Goal: Navigation & Orientation: Understand site structure

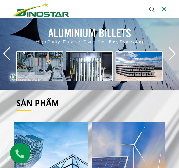
click at [166, 8] on button at bounding box center [164, 9] width 7 height 7
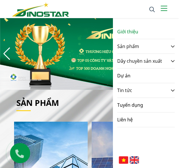
scroll to position [173, 0]
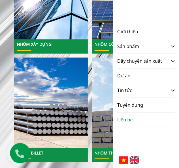
click at [125, 118] on link "Liên hệ" at bounding box center [125, 120] width 16 height 14
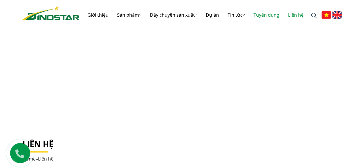
click at [179, 16] on link "Tuyển dụng" at bounding box center [266, 15] width 35 height 18
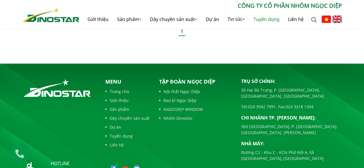
scroll to position [174, 0]
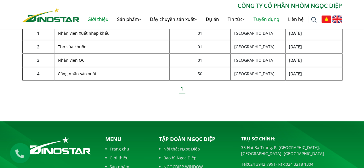
click at [94, 18] on link "Giới thiệu" at bounding box center [98, 19] width 30 height 18
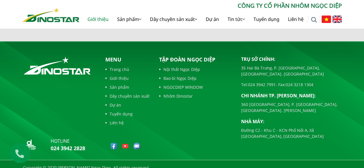
scroll to position [640, 0]
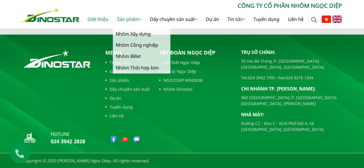
click at [127, 18] on link "Sản phẩm" at bounding box center [129, 19] width 33 height 18
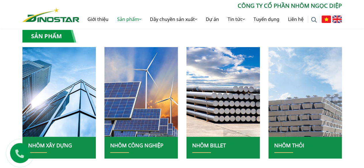
scroll to position [254, 0]
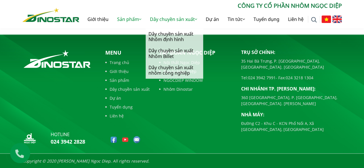
click at [157, 24] on link "Dây chuyền sản xuất" at bounding box center [174, 19] width 56 height 18
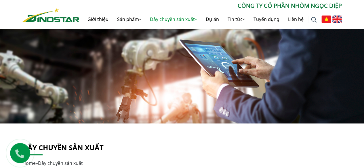
click at [299, 19] on link "Liên hệ" at bounding box center [296, 19] width 24 height 18
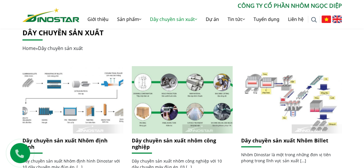
scroll to position [119, 0]
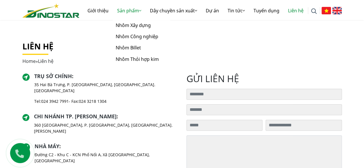
scroll to position [77, 0]
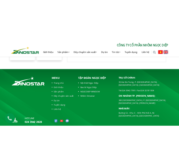
scroll to position [1275, 0]
